Goal: Transaction & Acquisition: Purchase product/service

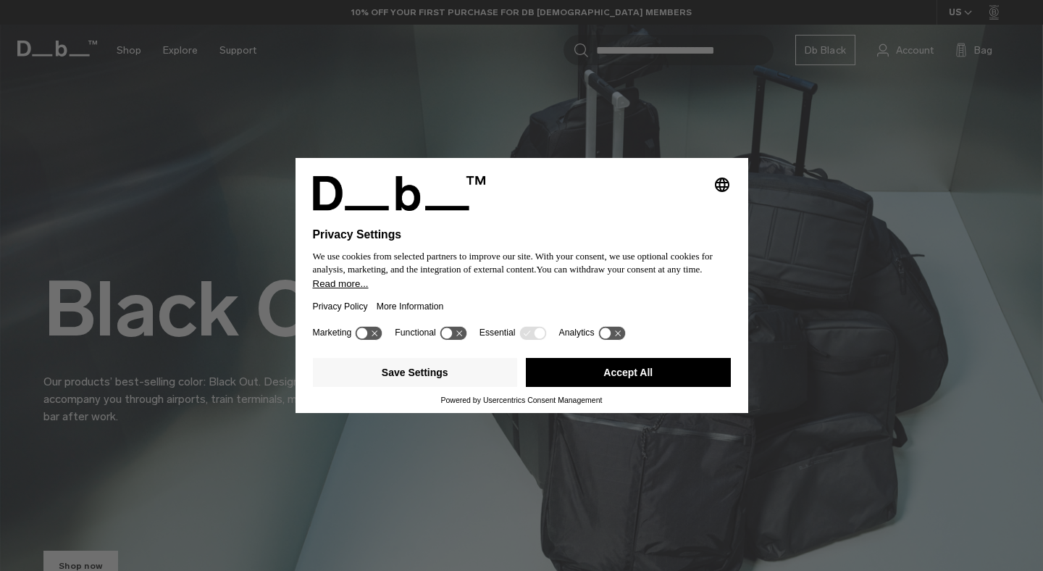
click at [612, 387] on button "Accept All" at bounding box center [628, 372] width 205 height 29
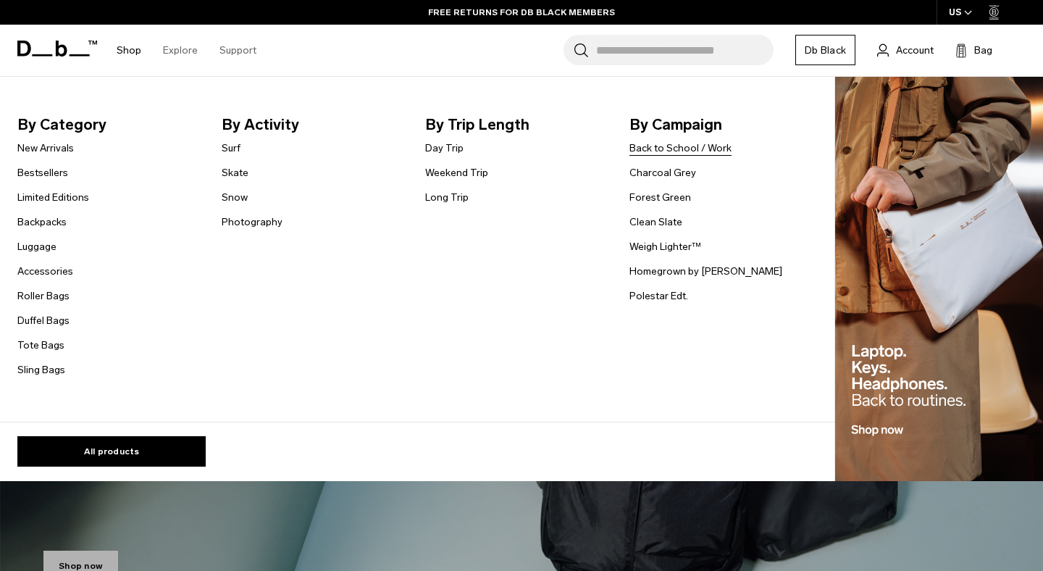
click at [644, 145] on link "Back to School / Work" at bounding box center [680, 147] width 102 height 15
